Goal: Download file/media

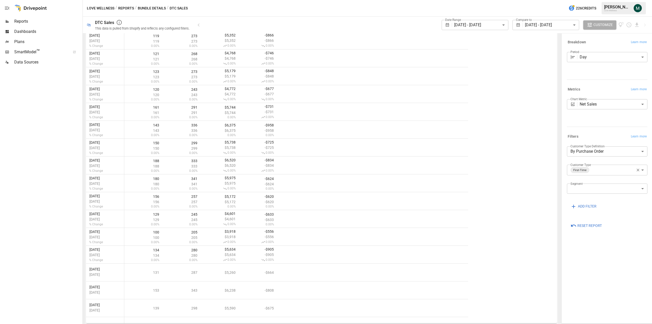
scroll to position [271, 0]
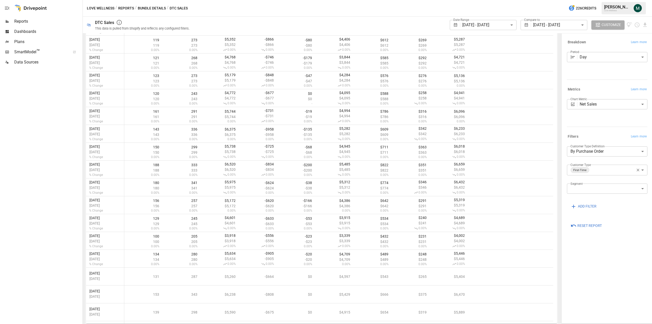
click at [329, 0] on body "Reports Dashboards Plans SmartModel ™ Data Sources Love Wellness / Reports / Bu…" at bounding box center [326, 0] width 652 height 0
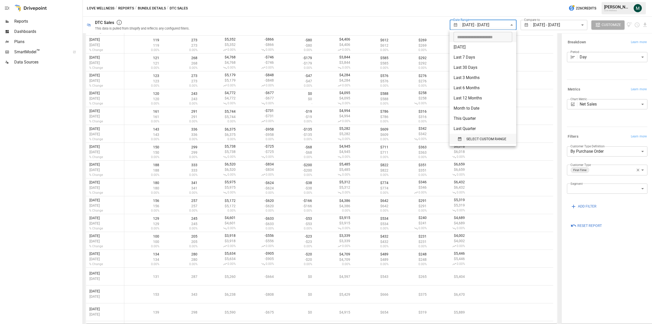
click at [329, 138] on span "SELECT CUSTOM RANGE" at bounding box center [486, 139] width 40 height 6
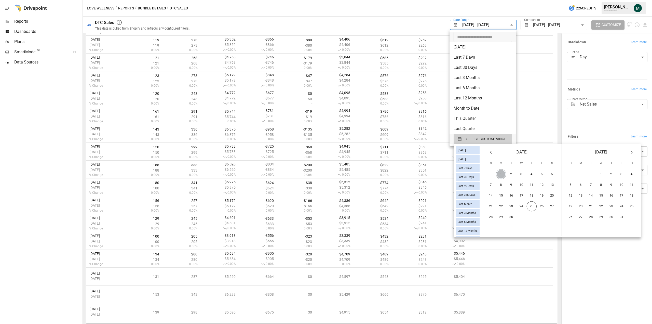
click at [329, 172] on button "1" at bounding box center [501, 174] width 10 height 10
click at [329, 209] on button "24" at bounding box center [522, 206] width 10 height 10
type input "**********"
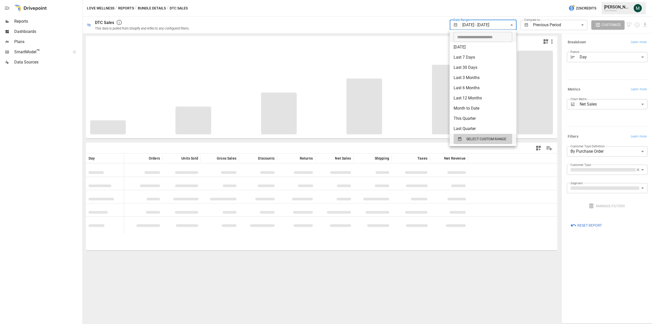
click at [329, 10] on div at bounding box center [326, 162] width 652 height 324
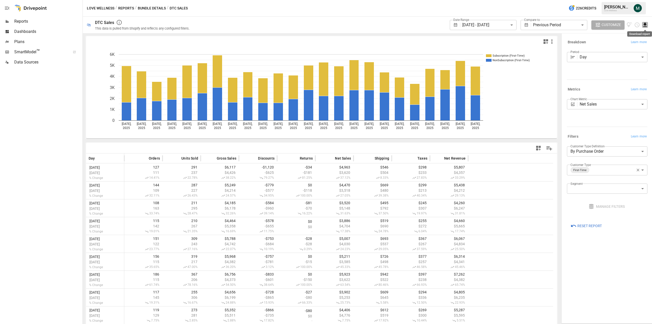
click at [329, 27] on icon "Download report" at bounding box center [645, 25] width 6 height 6
click at [329, 46] on li "Download as CSV" at bounding box center [628, 45] width 41 height 10
click at [329, 170] on icon "button" at bounding box center [638, 170] width 5 height 5
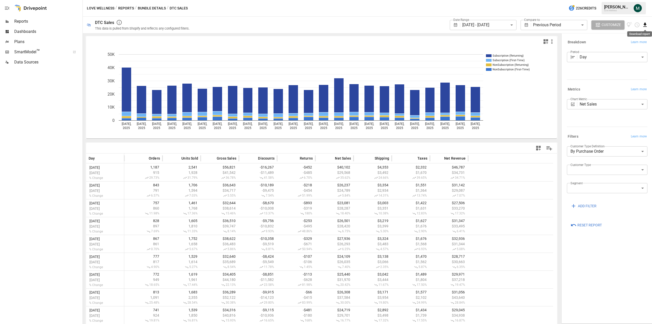
click at [329, 25] on icon "Download report" at bounding box center [645, 25] width 6 height 6
click at [329, 45] on li "Download as CSV" at bounding box center [628, 45] width 41 height 10
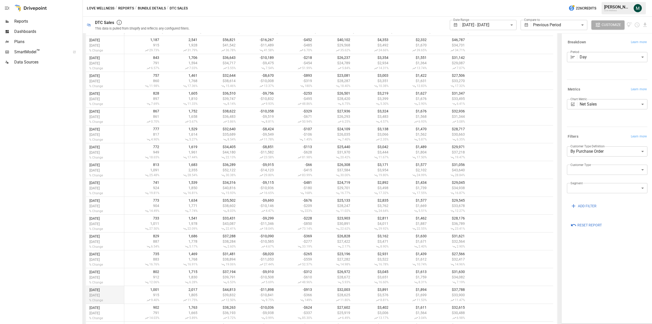
scroll to position [271, 0]
